Goal: Find specific page/section: Find specific page/section

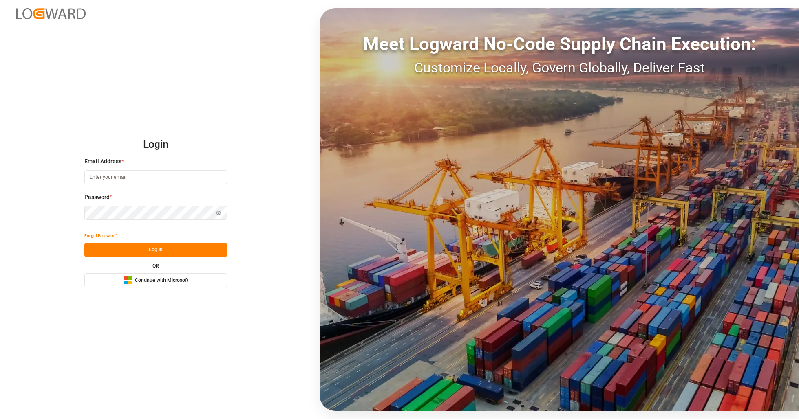
click at [164, 281] on span "Continue with Microsoft" at bounding box center [161, 280] width 53 height 7
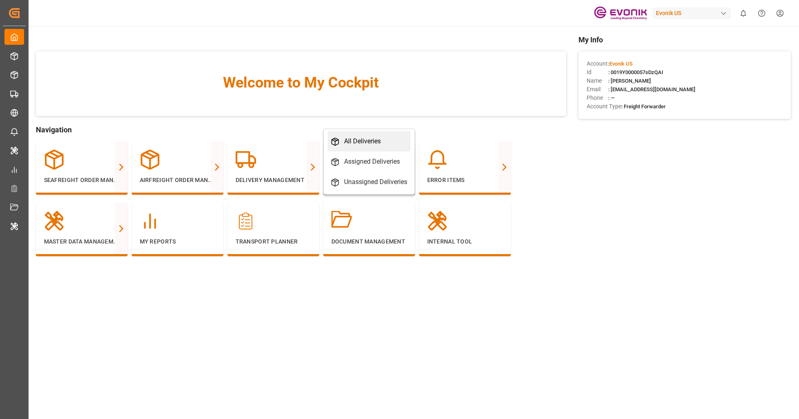
click at [349, 137] on div "All Deliveries" at bounding box center [362, 142] width 37 height 10
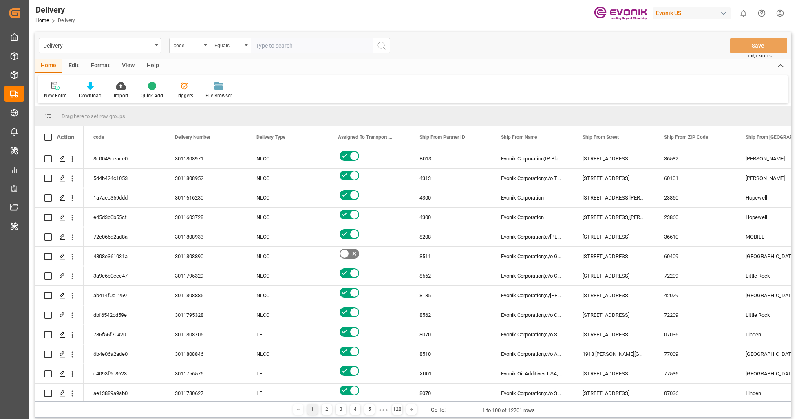
click at [104, 65] on div "Format" at bounding box center [100, 66] width 31 height 14
click at [135, 42] on div "Delivery" at bounding box center [97, 45] width 109 height 10
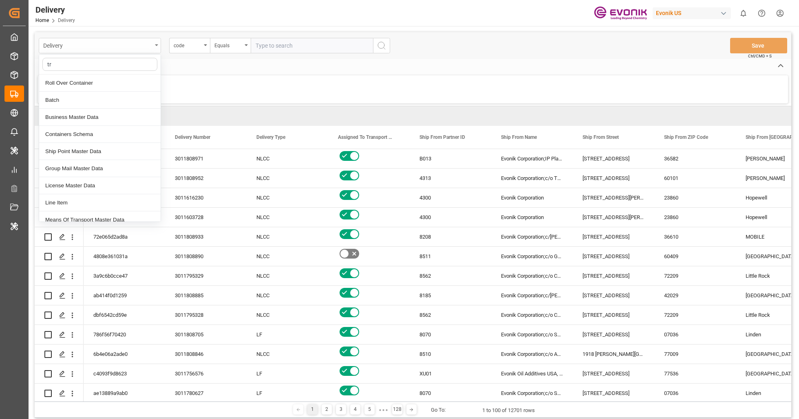
type input "tra"
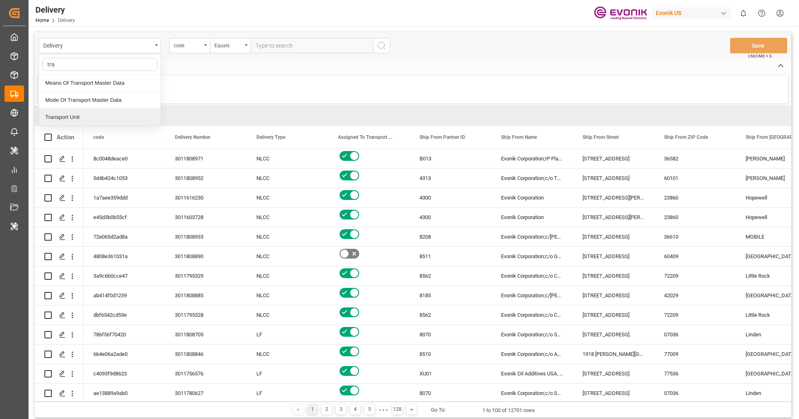
click at [79, 116] on div "Transport Unit" at bounding box center [99, 117] width 121 height 17
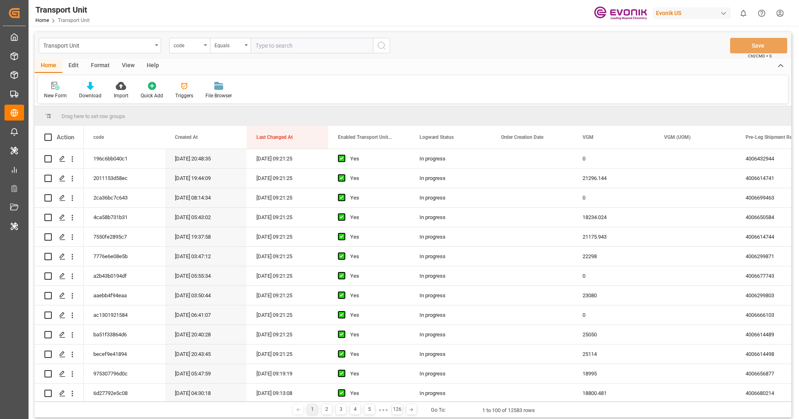
click at [105, 60] on div "Format" at bounding box center [100, 66] width 31 height 14
click at [66, 86] on div at bounding box center [56, 86] width 24 height 9
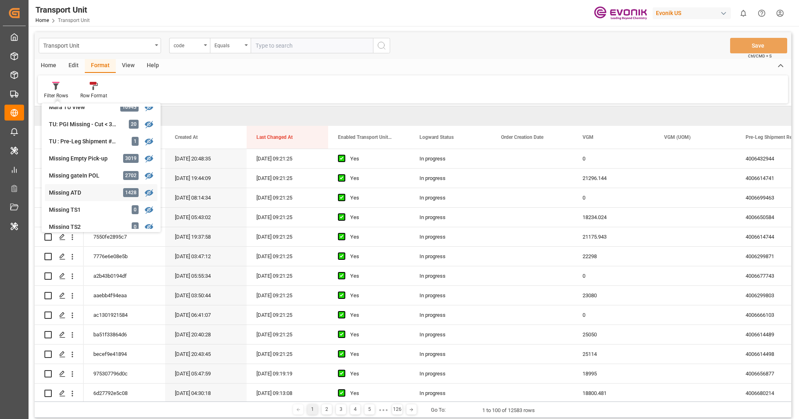
scroll to position [75, 0]
